Goal: Transaction & Acquisition: Download file/media

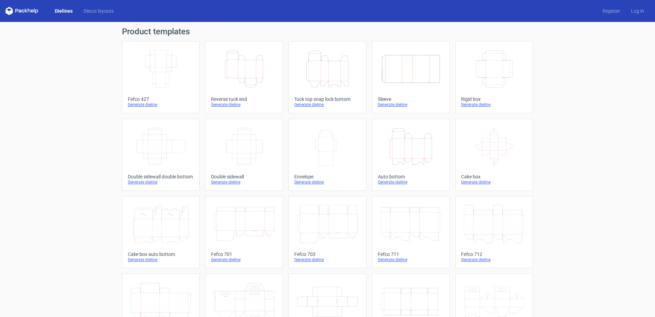
click at [416, 156] on icon "Height Depth Width" at bounding box center [411, 146] width 61 height 38
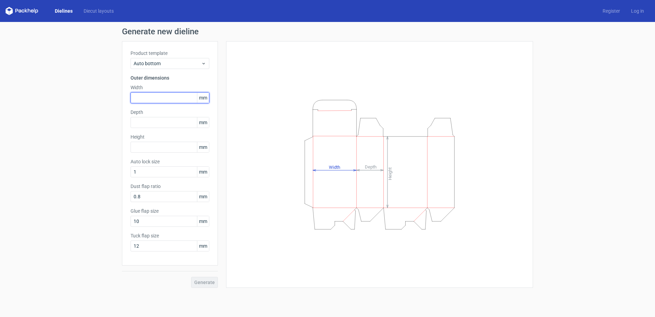
click at [178, 100] on input "text" at bounding box center [170, 97] width 79 height 11
type input "210"
type input "70"
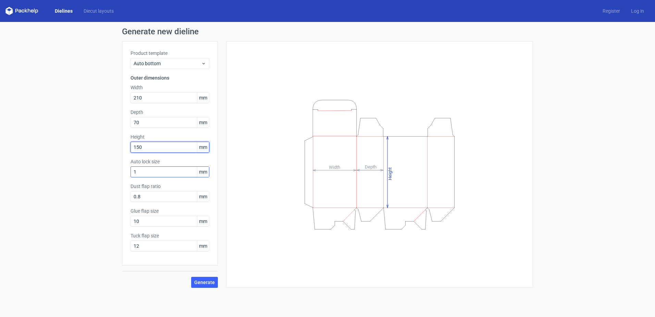
type input "150"
click at [169, 172] on input "1" at bounding box center [170, 171] width 79 height 11
click at [206, 281] on span "Generate" at bounding box center [204, 282] width 21 height 5
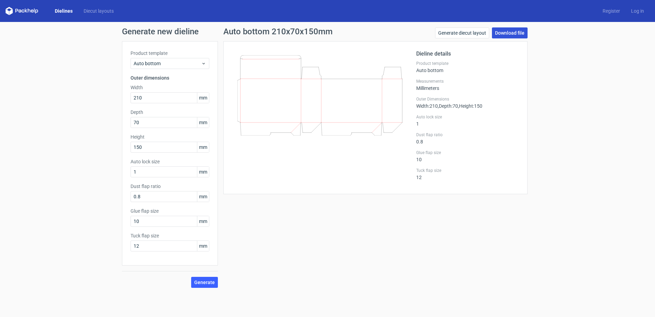
click at [512, 30] on link "Download file" at bounding box center [510, 32] width 36 height 11
